Goal: Transaction & Acquisition: Purchase product/service

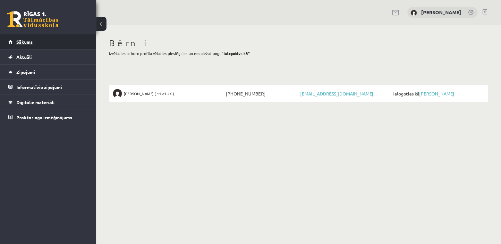
click at [38, 42] on link "Sākums" at bounding box center [48, 41] width 80 height 15
click at [33, 54] on link "Aktuāli" at bounding box center [48, 56] width 80 height 15
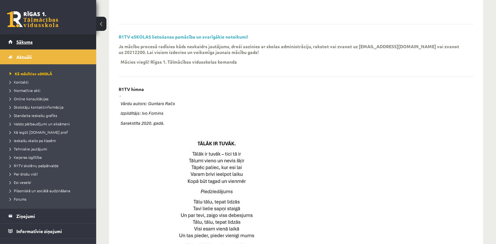
click at [24, 41] on span "Sākums" at bounding box center [24, 42] width 16 height 6
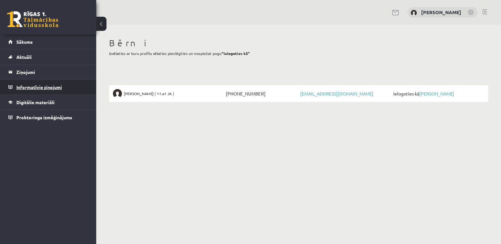
click at [45, 87] on legend "Informatīvie ziņojumi 0" at bounding box center [52, 87] width 72 height 15
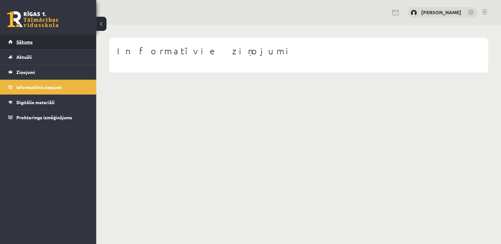
click at [36, 42] on link "Sākums" at bounding box center [48, 41] width 80 height 15
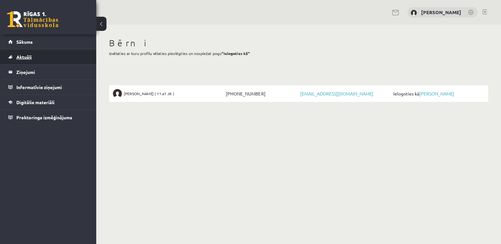
click at [38, 57] on link "Aktuāli" at bounding box center [48, 56] width 80 height 15
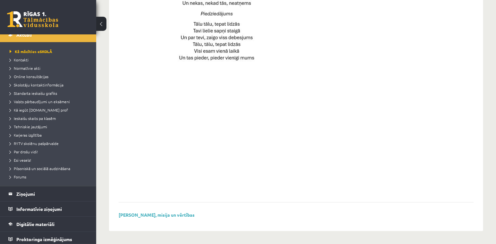
scroll to position [24, 0]
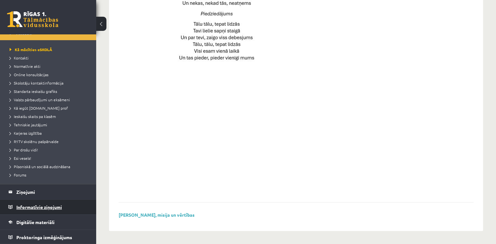
click at [61, 206] on legend "Informatīvie ziņojumi 0" at bounding box center [52, 206] width 72 height 15
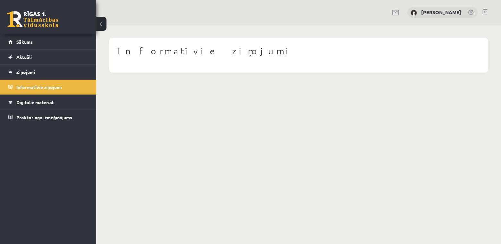
click at [392, 11] on link at bounding box center [396, 12] width 8 height 5
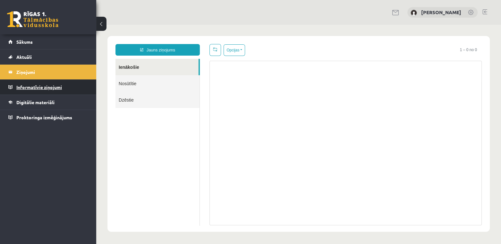
click at [54, 86] on legend "Informatīvie ziņojumi 0" at bounding box center [52, 87] width 72 height 15
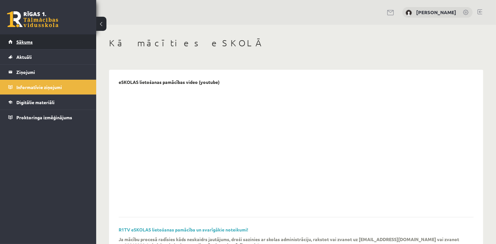
click at [44, 39] on link "Sākums" at bounding box center [48, 41] width 80 height 15
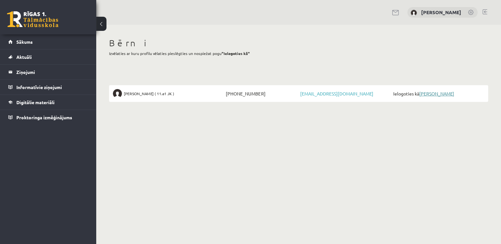
click at [422, 93] on link "[PERSON_NAME]" at bounding box center [436, 93] width 35 height 6
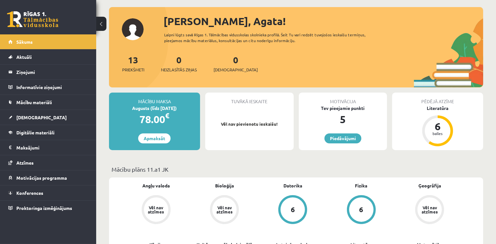
scroll to position [64, 0]
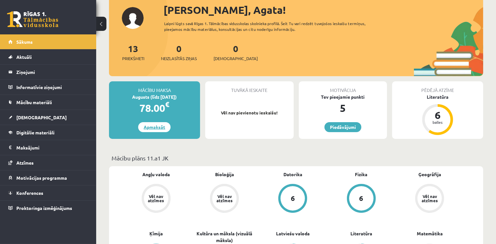
click at [153, 126] on link "Apmaksāt" at bounding box center [154, 127] width 32 height 10
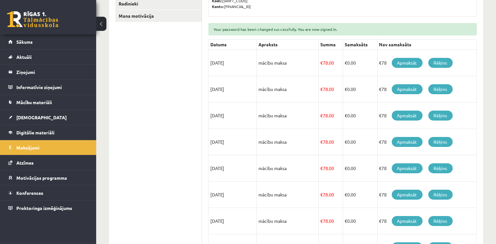
scroll to position [96, 0]
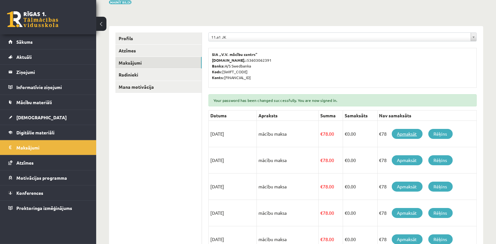
click at [406, 132] on link "Apmaksāt" at bounding box center [407, 134] width 31 height 10
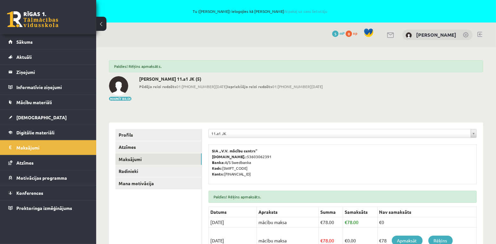
click at [479, 33] on link at bounding box center [480, 34] width 5 height 5
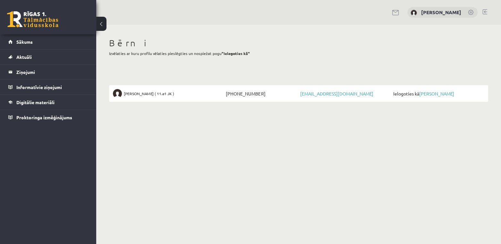
click at [484, 9] on link at bounding box center [485, 11] width 5 height 5
